Goal: Task Accomplishment & Management: Use online tool/utility

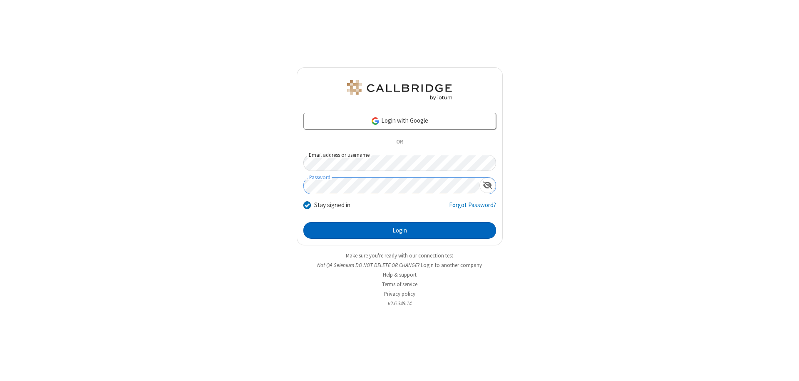
click at [399, 230] on button "Login" at bounding box center [399, 230] width 193 height 17
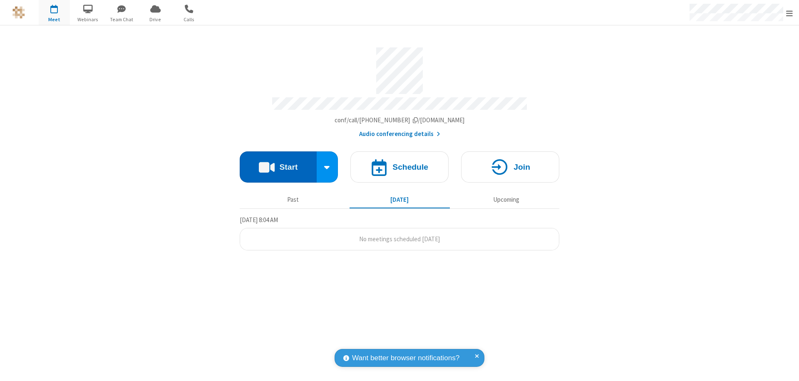
click at [278, 163] on button "Start" at bounding box center [278, 166] width 77 height 31
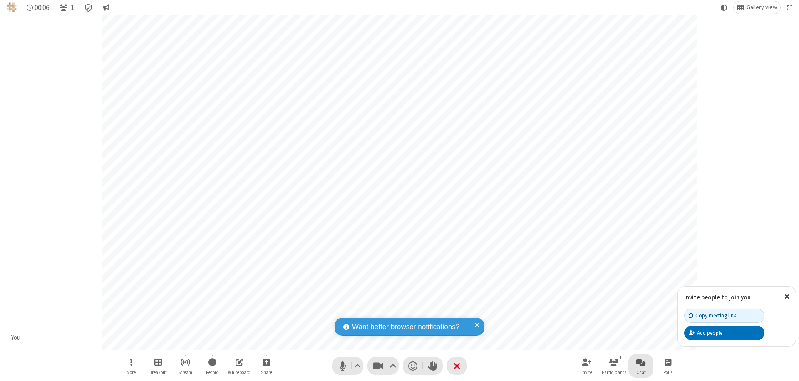
click at [641, 362] on span "Open chat" at bounding box center [641, 362] width 10 height 10
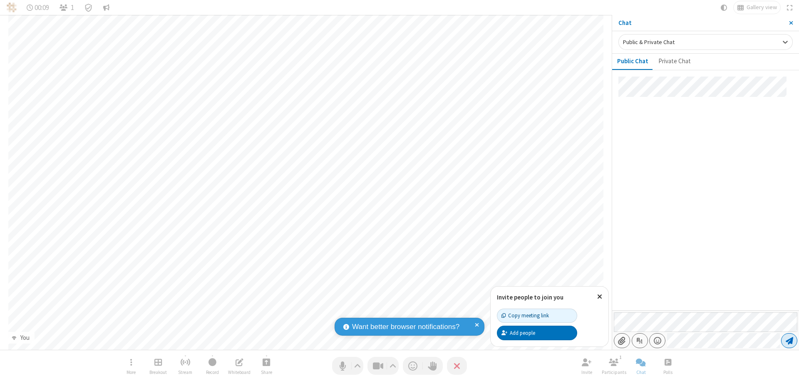
click at [789, 341] on span "Send message" at bounding box center [788, 340] width 7 height 8
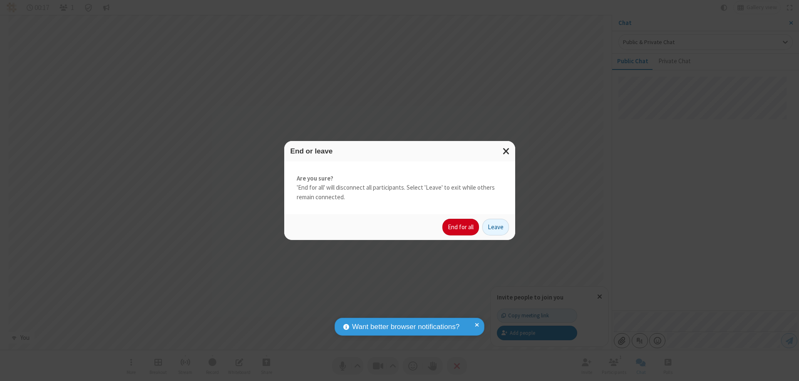
click at [461, 227] on button "End for all" at bounding box center [460, 227] width 37 height 17
